Goal: Information Seeking & Learning: Check status

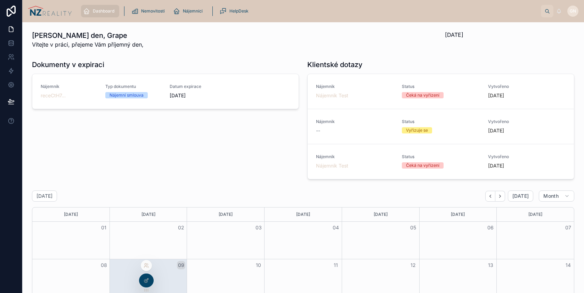
click at [146, 266] on icon at bounding box center [146, 266] width 6 height 6
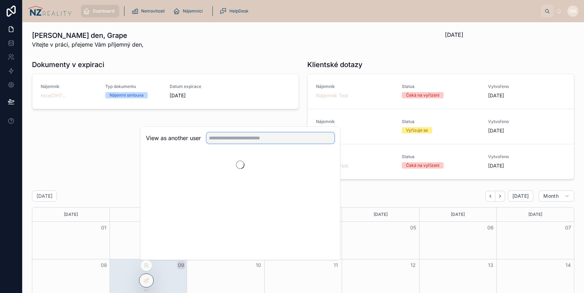
click at [238, 138] on input "text" at bounding box center [270, 137] width 128 height 11
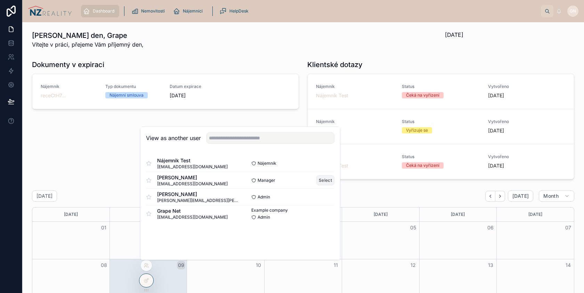
click at [322, 179] on button "Select" at bounding box center [325, 180] width 18 height 10
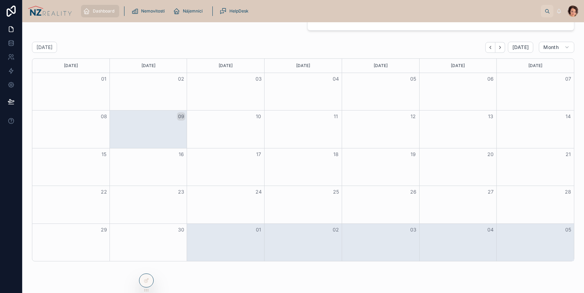
scroll to position [188, 0]
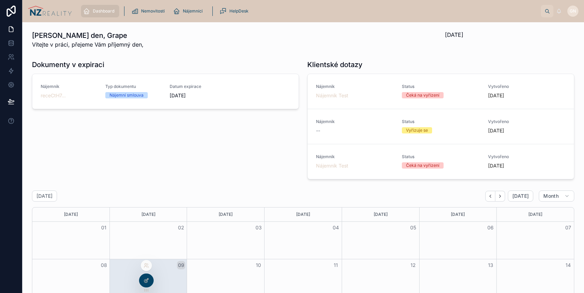
click at [145, 279] on icon at bounding box center [146, 281] width 6 height 6
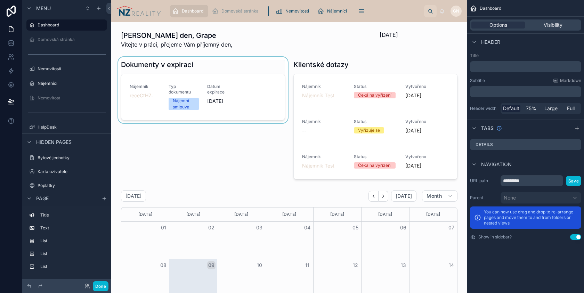
click at [247, 90] on div at bounding box center [203, 119] width 172 height 125
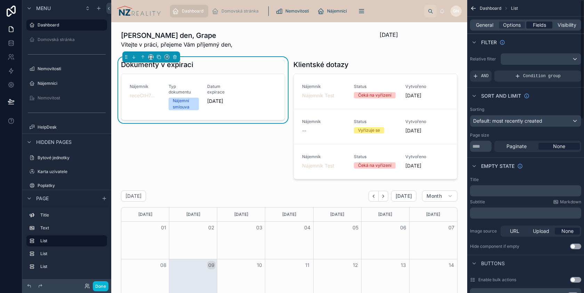
click at [535, 26] on span "Fields" at bounding box center [539, 25] width 13 height 7
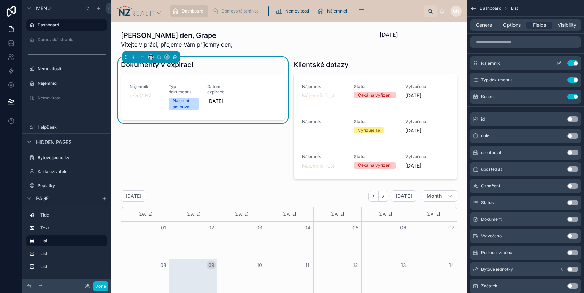
click at [559, 63] on icon "scrollable content" at bounding box center [559, 62] width 3 height 3
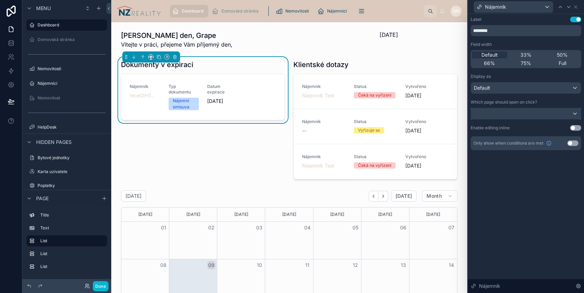
click at [506, 112] on div at bounding box center [526, 113] width 110 height 11
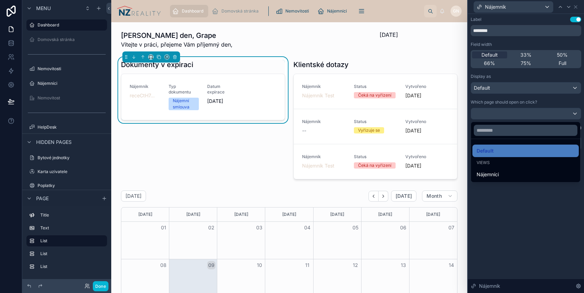
click at [513, 189] on div at bounding box center [526, 146] width 116 height 293
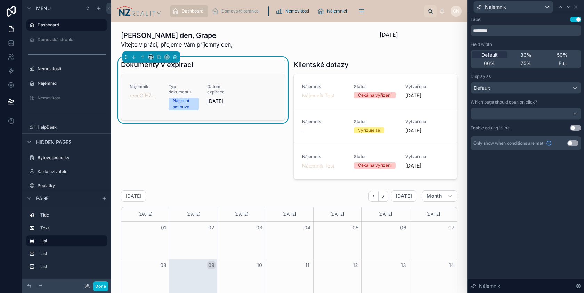
click at [137, 96] on span "receCtH7..." at bounding box center [142, 95] width 25 height 7
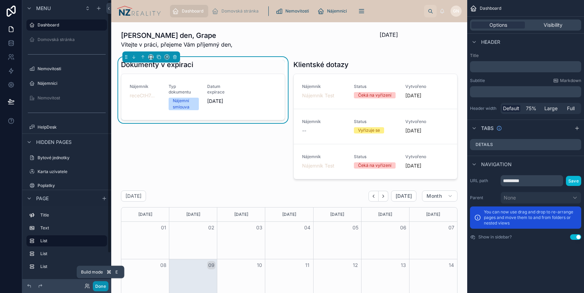
click at [100, 285] on button "Done" at bounding box center [101, 286] width 16 height 10
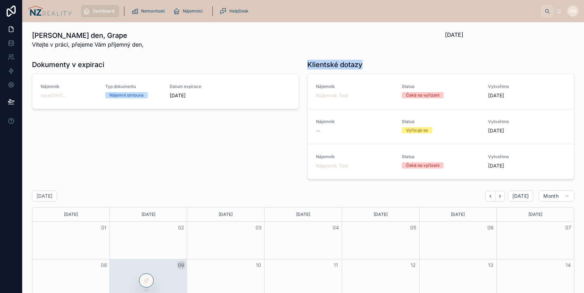
drag, startPoint x: 364, startPoint y: 64, endPoint x: 307, endPoint y: 60, distance: 57.1
click at [307, 60] on div "Klientské dotazy" at bounding box center [440, 65] width 267 height 10
click at [296, 60] on div "Dokumenty v expiraci" at bounding box center [165, 65] width 267 height 10
click at [146, 266] on icon at bounding box center [146, 266] width 6 height 6
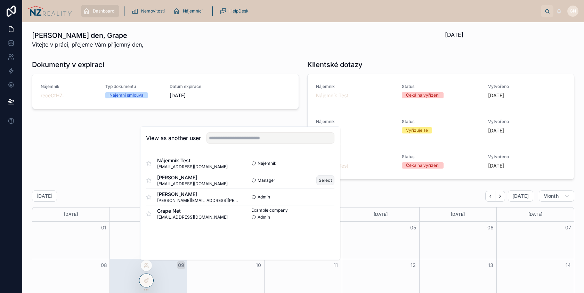
click at [326, 179] on button "Select" at bounding box center [325, 180] width 18 height 10
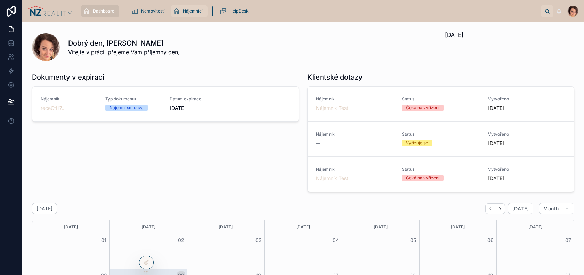
click at [192, 13] on span "Nájemníci" at bounding box center [193, 11] width 20 height 6
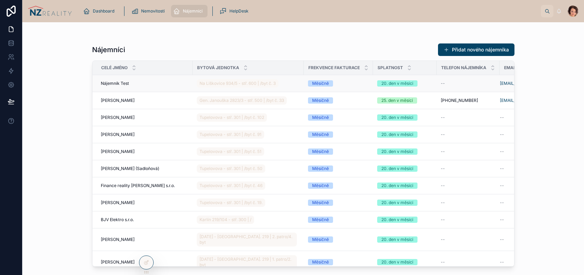
click at [162, 82] on div "Nájemník Test Nájemník Test" at bounding box center [145, 84] width 88 height 6
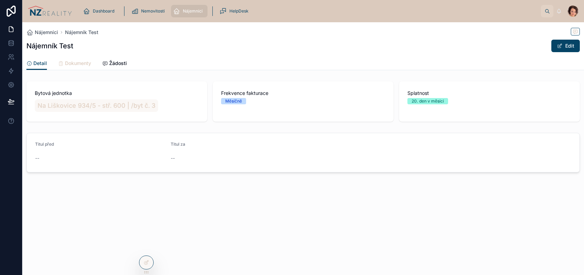
click at [78, 64] on span "Dokumenty" at bounding box center [78, 63] width 26 height 7
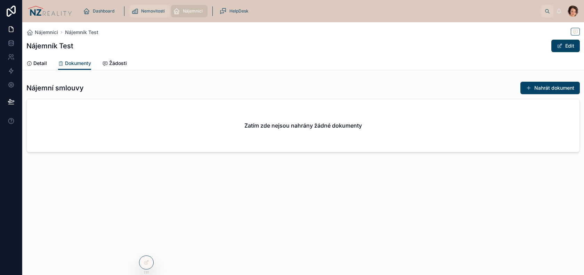
click at [155, 15] on div "Nemovitosti" at bounding box center [149, 11] width 36 height 11
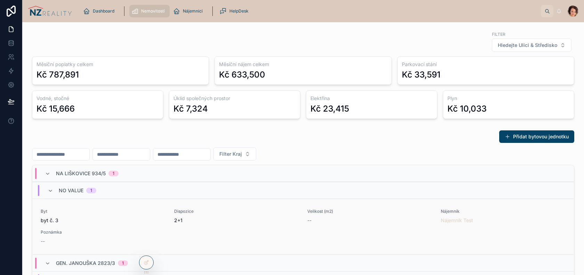
click at [223, 223] on span "2+1" at bounding box center [236, 220] width 125 height 7
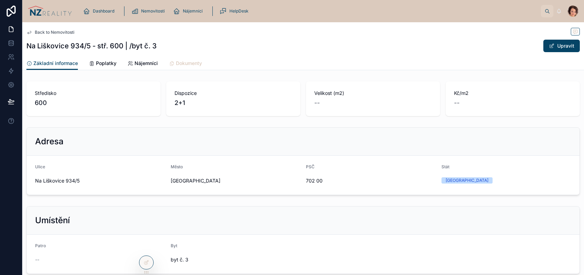
click at [181, 65] on span "Dokumenty" at bounding box center [189, 63] width 26 height 7
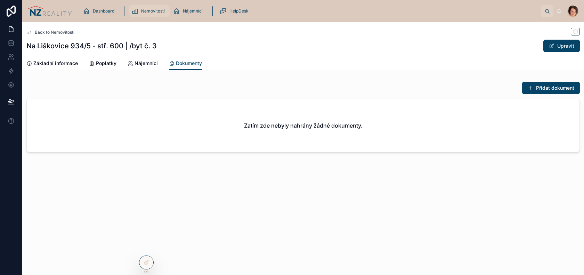
click at [154, 11] on span "Nemovitosti" at bounding box center [153, 11] width 24 height 6
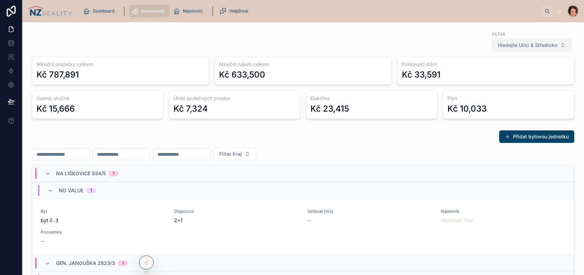
click at [530, 46] on span "Hledejte Ulici & Středisko" at bounding box center [527, 45] width 59 height 7
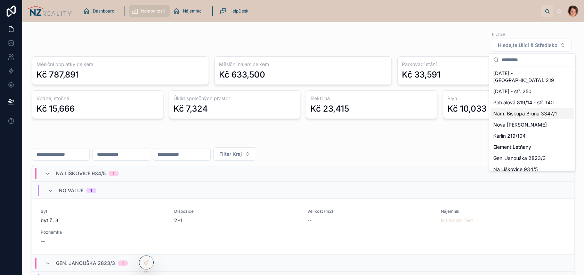
click at [249, 130] on div "Přidat bytovou jednotku" at bounding box center [303, 136] width 542 height 13
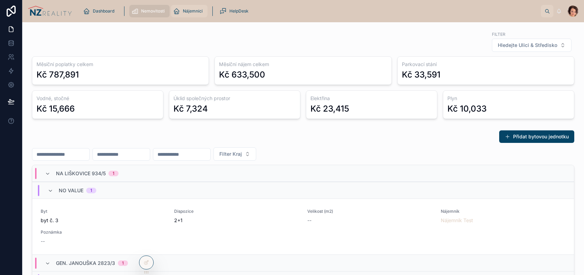
click at [188, 14] on div "Nájemníci" at bounding box center [189, 11] width 32 height 11
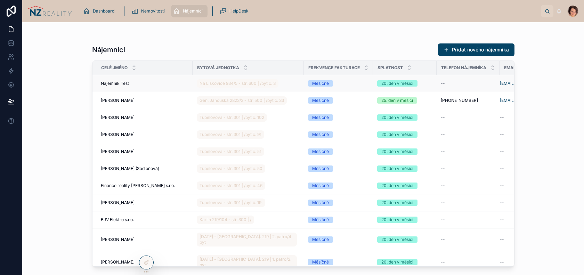
click at [165, 84] on div "Nájemník Test Nájemník Test" at bounding box center [145, 84] width 88 height 6
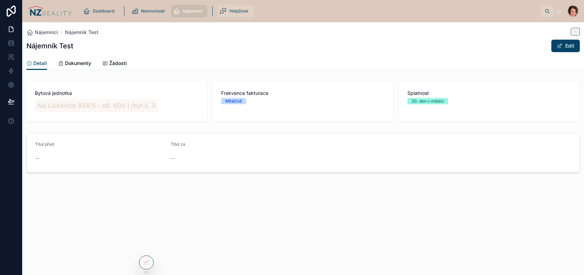
click at [232, 9] on span "HelpDesk" at bounding box center [238, 11] width 19 height 6
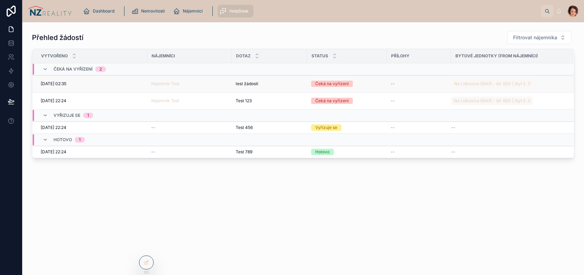
click at [127, 85] on div "05/09/2025 02:35 05/09/2025 02:35" at bounding box center [92, 84] width 102 height 6
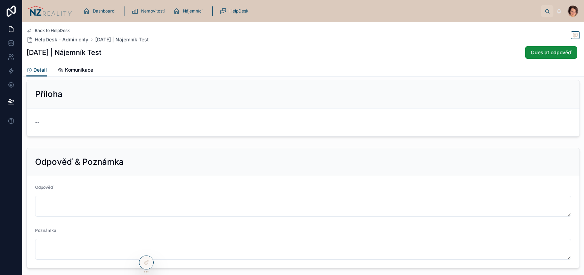
scroll to position [213, 0]
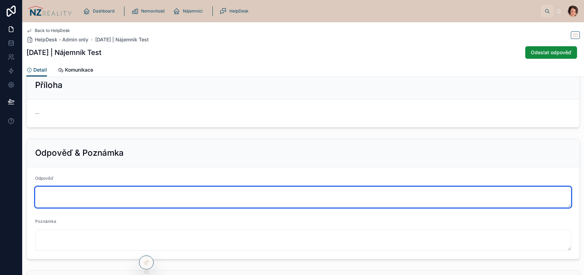
click at [69, 195] on textarea at bounding box center [303, 197] width 536 height 21
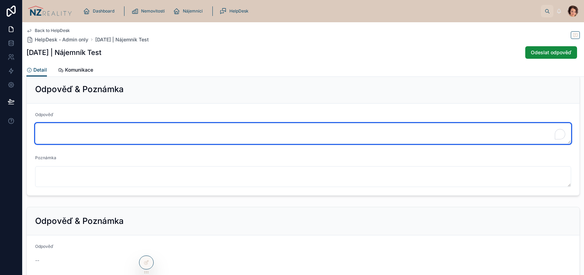
scroll to position [283, 0]
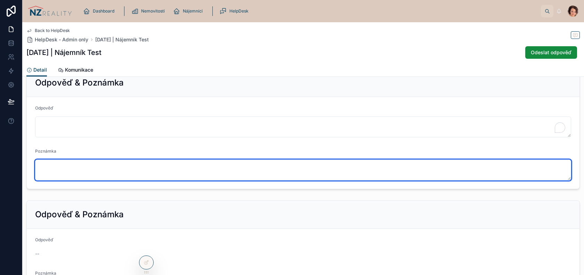
click at [81, 170] on textarea at bounding box center [303, 169] width 536 height 21
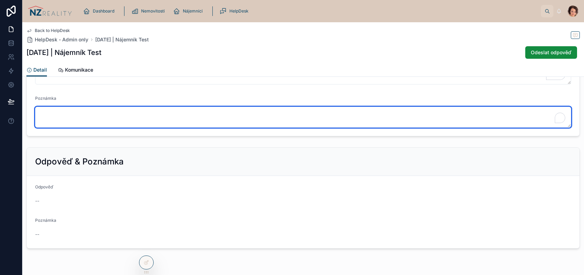
scroll to position [357, 0]
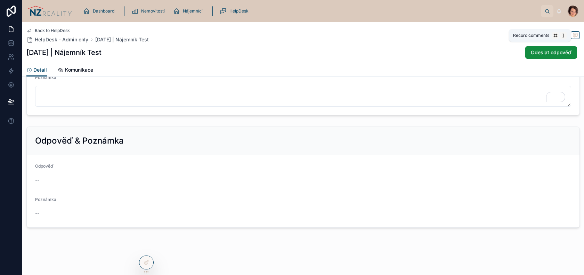
click at [575, 34] on icon at bounding box center [575, 35] width 6 height 6
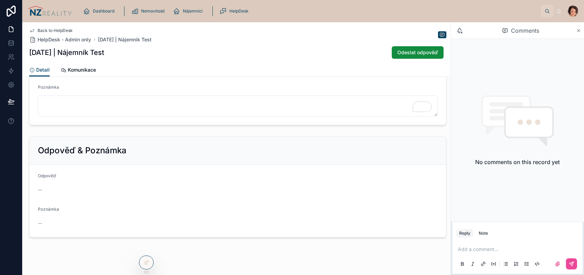
click at [577, 31] on icon at bounding box center [578, 31] width 5 height 6
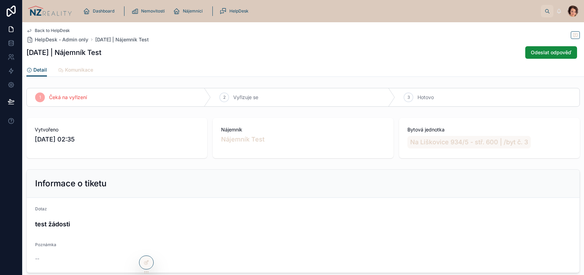
click at [82, 70] on span "Komunikace" at bounding box center [79, 69] width 28 height 7
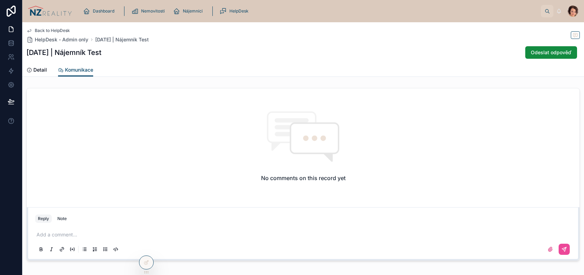
click at [55, 234] on p at bounding box center [304, 234] width 536 height 7
click at [35, 69] on span "Detail" at bounding box center [40, 69] width 14 height 7
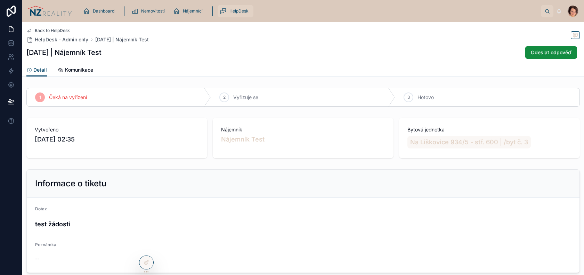
click at [241, 10] on span "HelpDesk" at bounding box center [238, 11] width 19 height 6
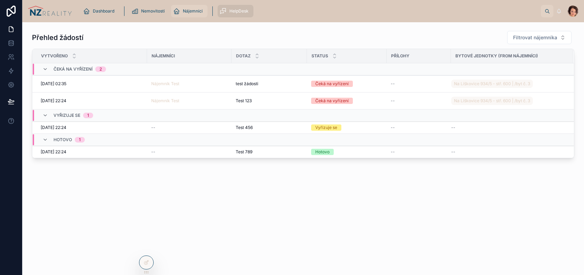
click at [189, 15] on div "Nájemníci" at bounding box center [189, 11] width 32 height 11
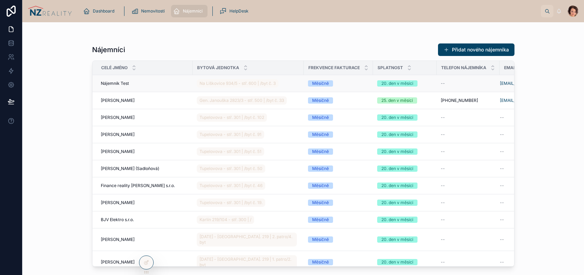
click at [155, 84] on div "Nájemník Test Nájemník Test" at bounding box center [145, 84] width 88 height 6
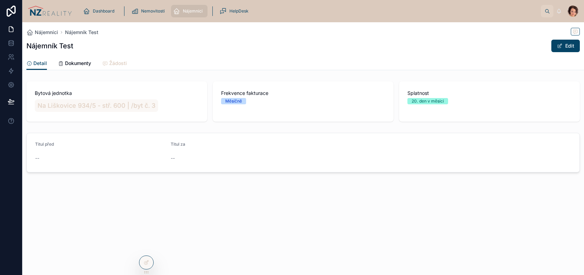
click at [112, 62] on span "Žádosti" at bounding box center [118, 63] width 18 height 7
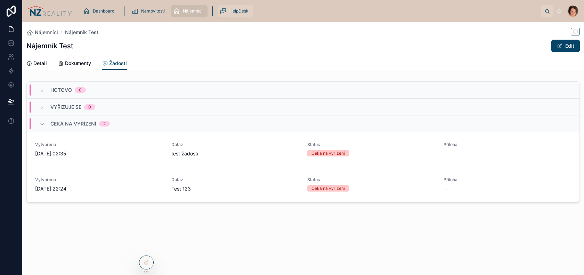
click at [237, 15] on div "HelpDesk" at bounding box center [236, 11] width 32 height 11
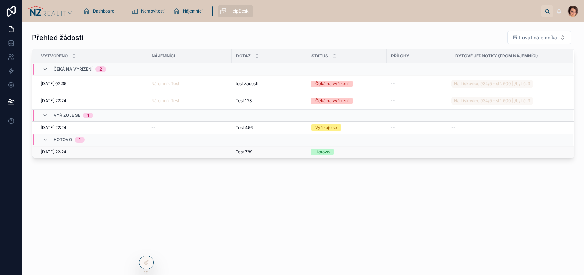
click at [131, 152] on div "27/08/2025 22:24 27/08/2025 22:24" at bounding box center [92, 152] width 102 height 6
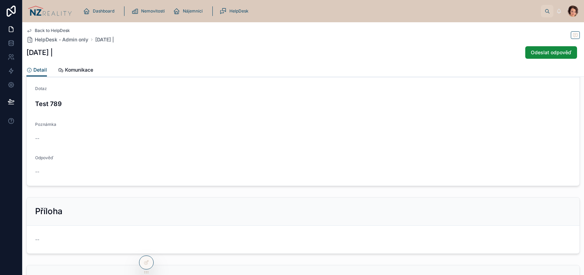
scroll to position [178, 0]
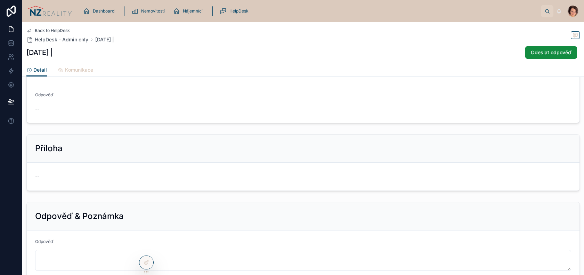
click at [80, 72] on span "Komunikace" at bounding box center [79, 69] width 28 height 7
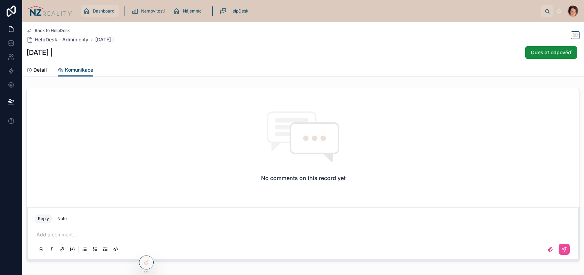
click at [100, 13] on span "Dashboard" at bounding box center [104, 11] width 22 height 6
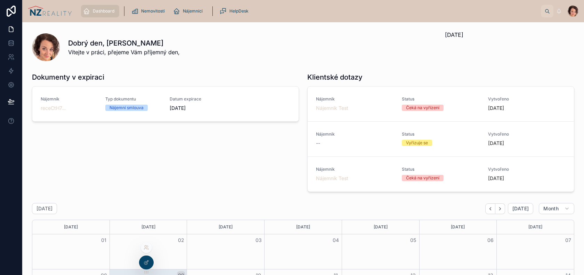
click at [145, 250] on icon at bounding box center [146, 248] width 6 height 6
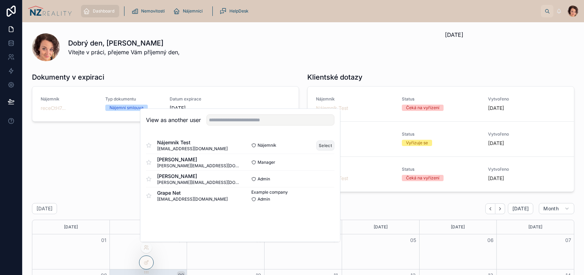
click at [324, 144] on button "Select" at bounding box center [325, 145] width 18 height 10
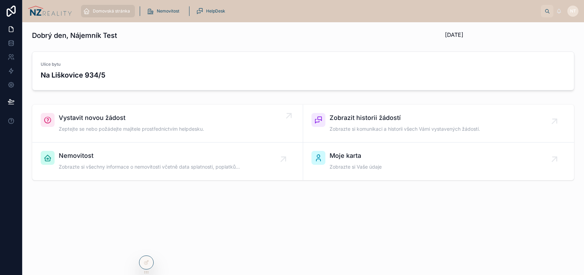
click at [129, 121] on span "Vystavit novou žádost" at bounding box center [131, 118] width 145 height 10
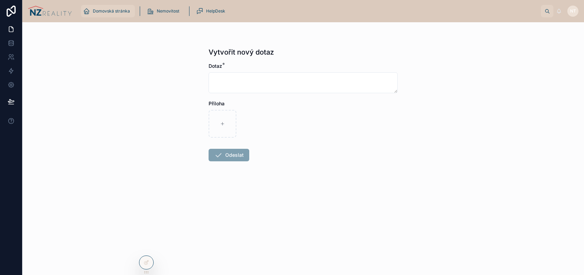
click at [120, 11] on span "Domovská stránka" at bounding box center [111, 11] width 37 height 6
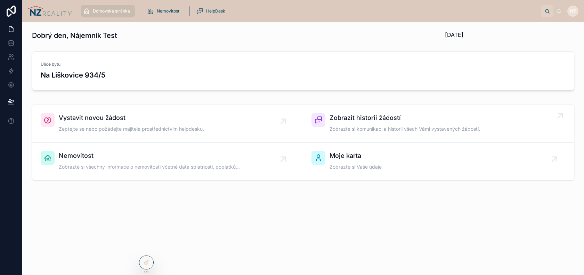
click at [413, 120] on span "Zobrazit historii žádostí" at bounding box center [404, 118] width 150 height 10
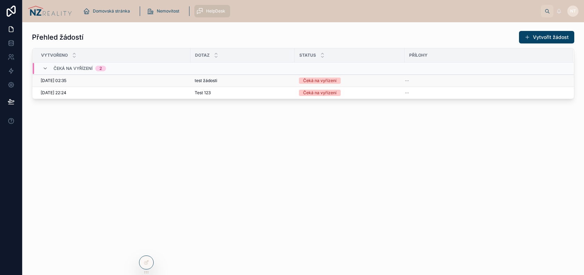
click at [155, 82] on div "05/09/2025 02:35 05/09/2025 02:35" at bounding box center [114, 81] width 146 height 6
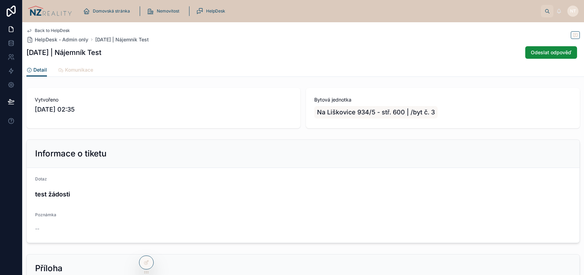
click at [87, 68] on span "Komunikace" at bounding box center [79, 69] width 28 height 7
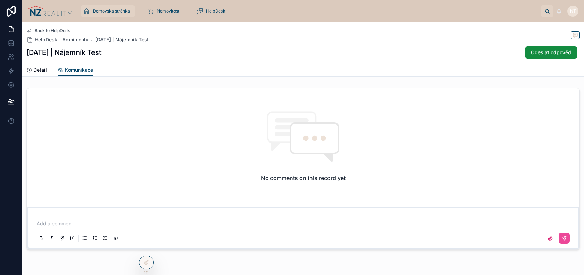
click at [112, 13] on span "Domovská stránka" at bounding box center [111, 11] width 37 height 6
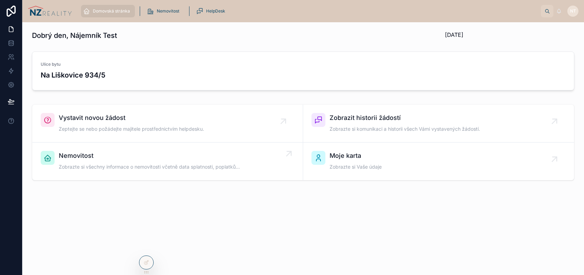
click at [118, 160] on span "Nemovitost" at bounding box center [149, 156] width 181 height 10
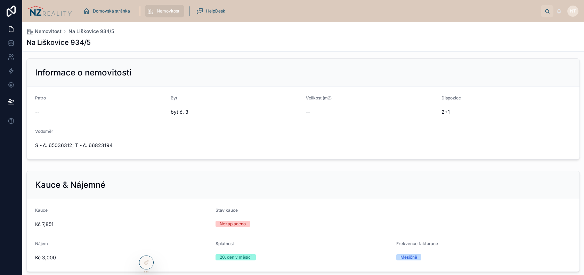
scroll to position [51, 0]
drag, startPoint x: 116, startPoint y: 144, endPoint x: 38, endPoint y: 143, distance: 77.8
click at [38, 143] on span "S - č. 65036312; T - č. 66823194" at bounding box center [167, 144] width 265 height 7
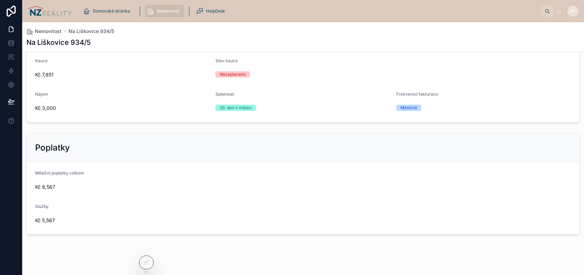
scroll to position [207, 0]
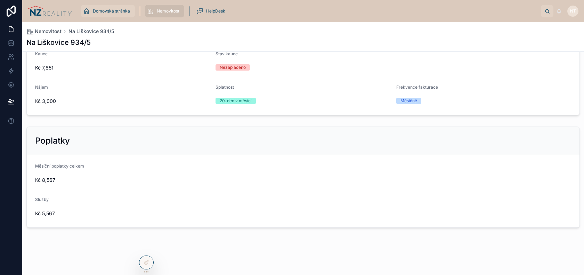
click at [117, 11] on span "Domovská stránka" at bounding box center [111, 11] width 37 height 6
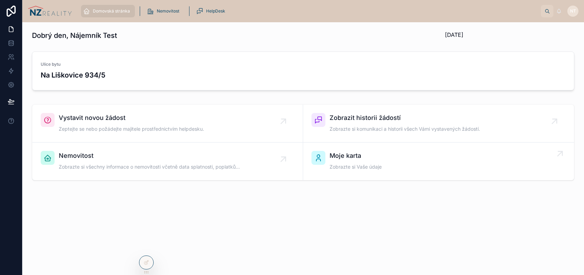
click at [385, 158] on div "Moje karta Zobrazte si Vaše údaje" at bounding box center [438, 161] width 254 height 21
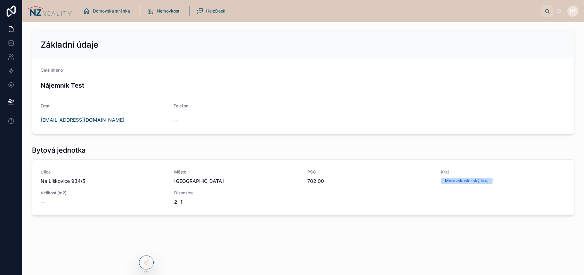
drag, startPoint x: 88, startPoint y: 84, endPoint x: 43, endPoint y: 82, distance: 44.5
click at [43, 82] on h4 "Nájemník Test" at bounding box center [303, 85] width 525 height 9
click at [70, 223] on div "Základní údaje Celé jméno Nájemník Test Email lukasherik02@gmail.com Telefon --…" at bounding box center [302, 142] width 561 height 240
click at [115, 15] on div "Domovská stránka" at bounding box center [108, 11] width 50 height 11
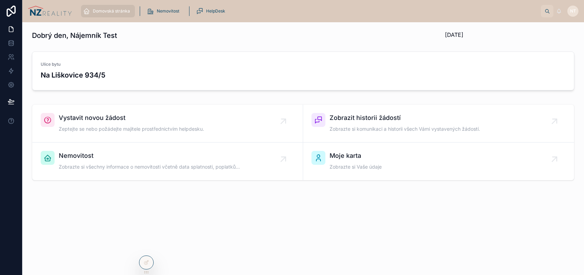
click at [573, 10] on span "NT" at bounding box center [573, 11] width 6 height 6
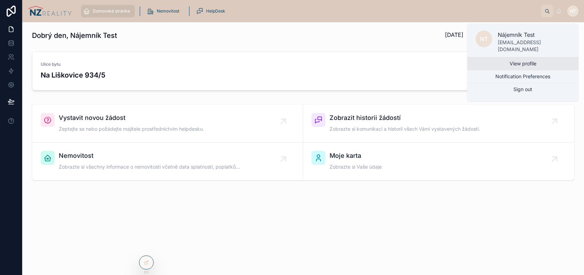
click at [529, 60] on link "View profile" at bounding box center [522, 63] width 111 height 13
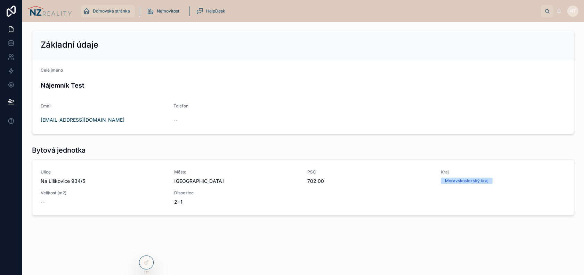
click at [109, 15] on div "Domovská stránka" at bounding box center [108, 11] width 50 height 11
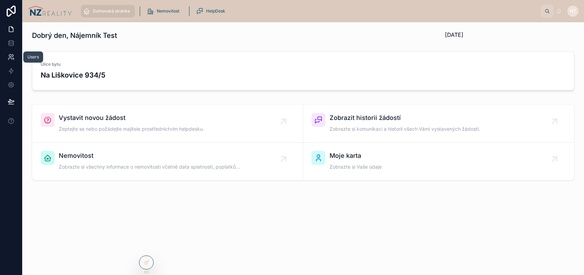
click at [11, 55] on icon at bounding box center [10, 56] width 2 height 2
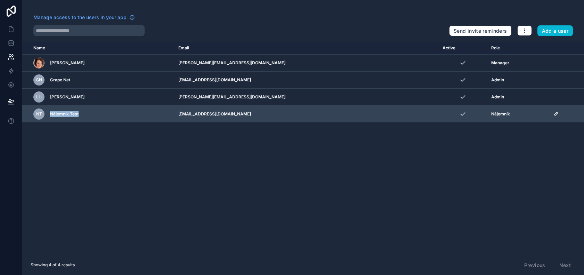
drag, startPoint x: 81, startPoint y: 113, endPoint x: 51, endPoint y: 113, distance: 29.9
click at [51, 113] on div "NT Nájemník Test" at bounding box center [101, 113] width 137 height 11
click at [491, 114] on span "Nájemník" at bounding box center [500, 114] width 19 height 6
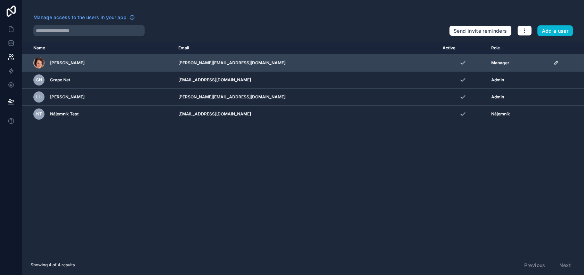
click at [491, 61] on span "Manager" at bounding box center [500, 63] width 18 height 6
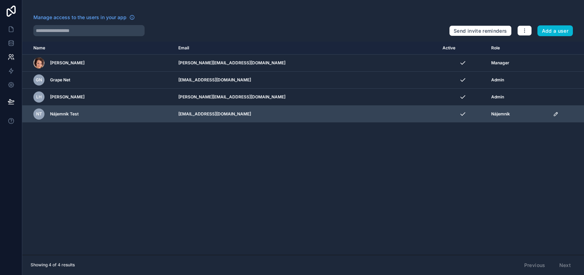
click at [491, 114] on span "Nájemník" at bounding box center [500, 114] width 19 height 6
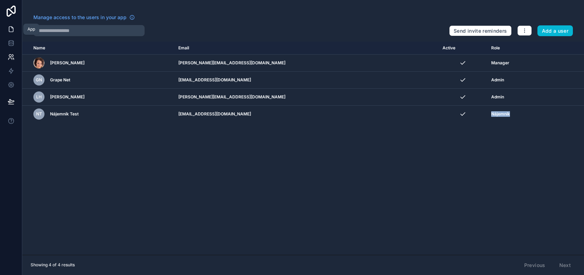
click at [13, 31] on icon at bounding box center [11, 29] width 7 height 7
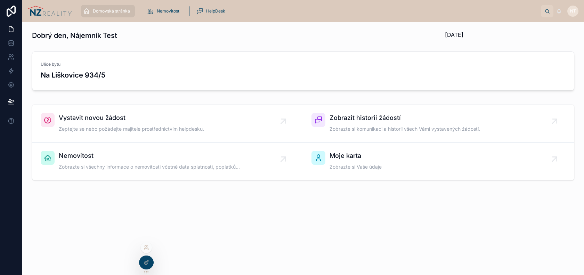
click at [146, 249] on icon at bounding box center [146, 248] width 6 height 6
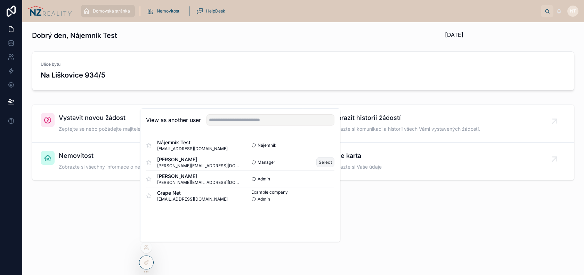
click at [321, 162] on button "Select" at bounding box center [325, 162] width 18 height 10
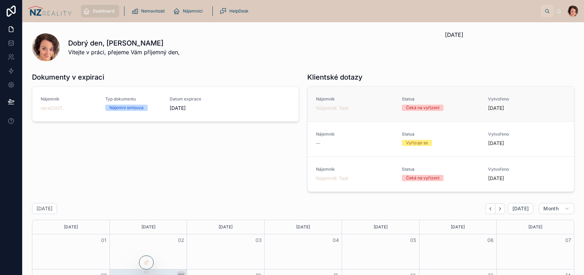
click at [375, 102] on div "Nájemník Nájemník Test" at bounding box center [354, 103] width 77 height 15
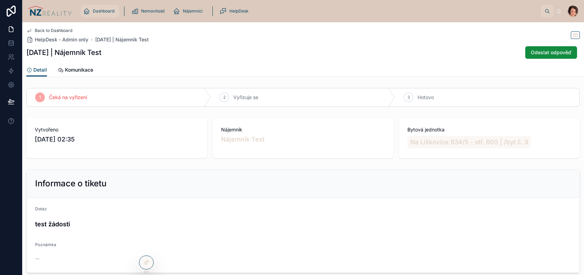
click at [89, 12] on icon "scrollable content" at bounding box center [86, 11] width 7 height 7
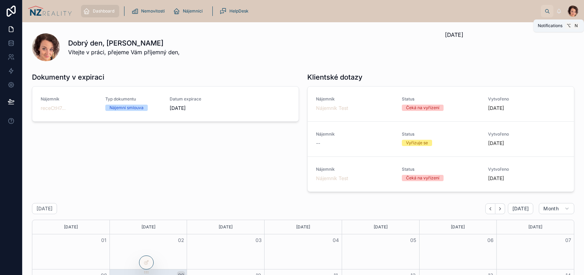
click at [558, 12] on icon at bounding box center [558, 12] width 1 height 1
click at [558, 13] on icon at bounding box center [558, 12] width 1 height 1
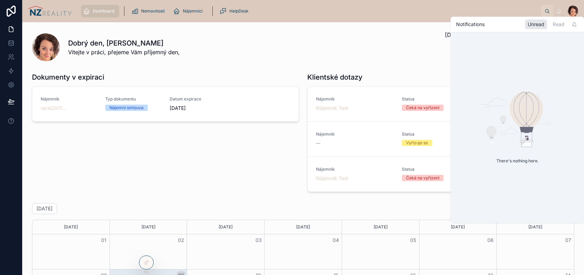
click at [558, 13] on icon at bounding box center [558, 12] width 1 height 1
